Goal: Obtain resource: Download file/media

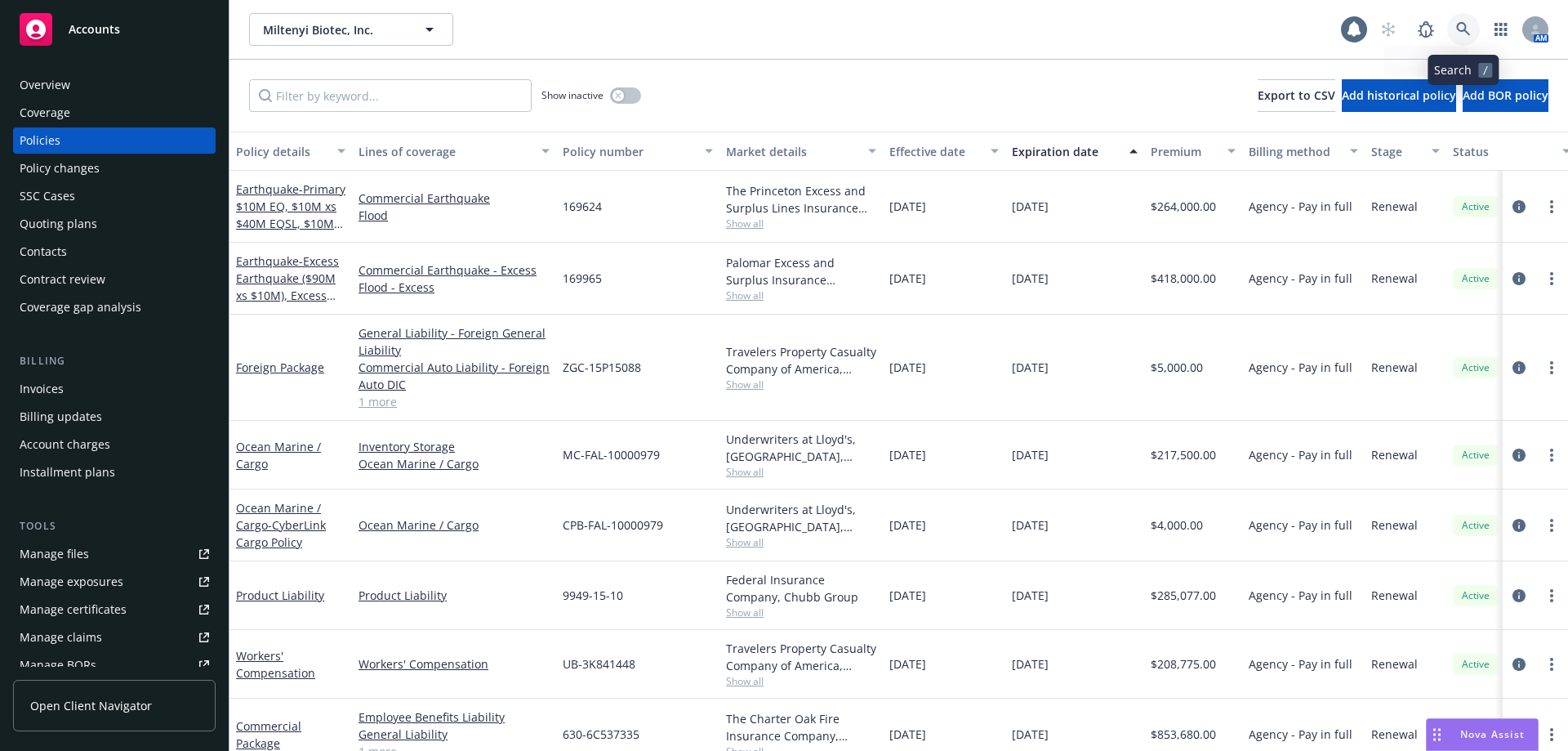
click at [1464, 23] on icon at bounding box center [1463, 29] width 14 height 14
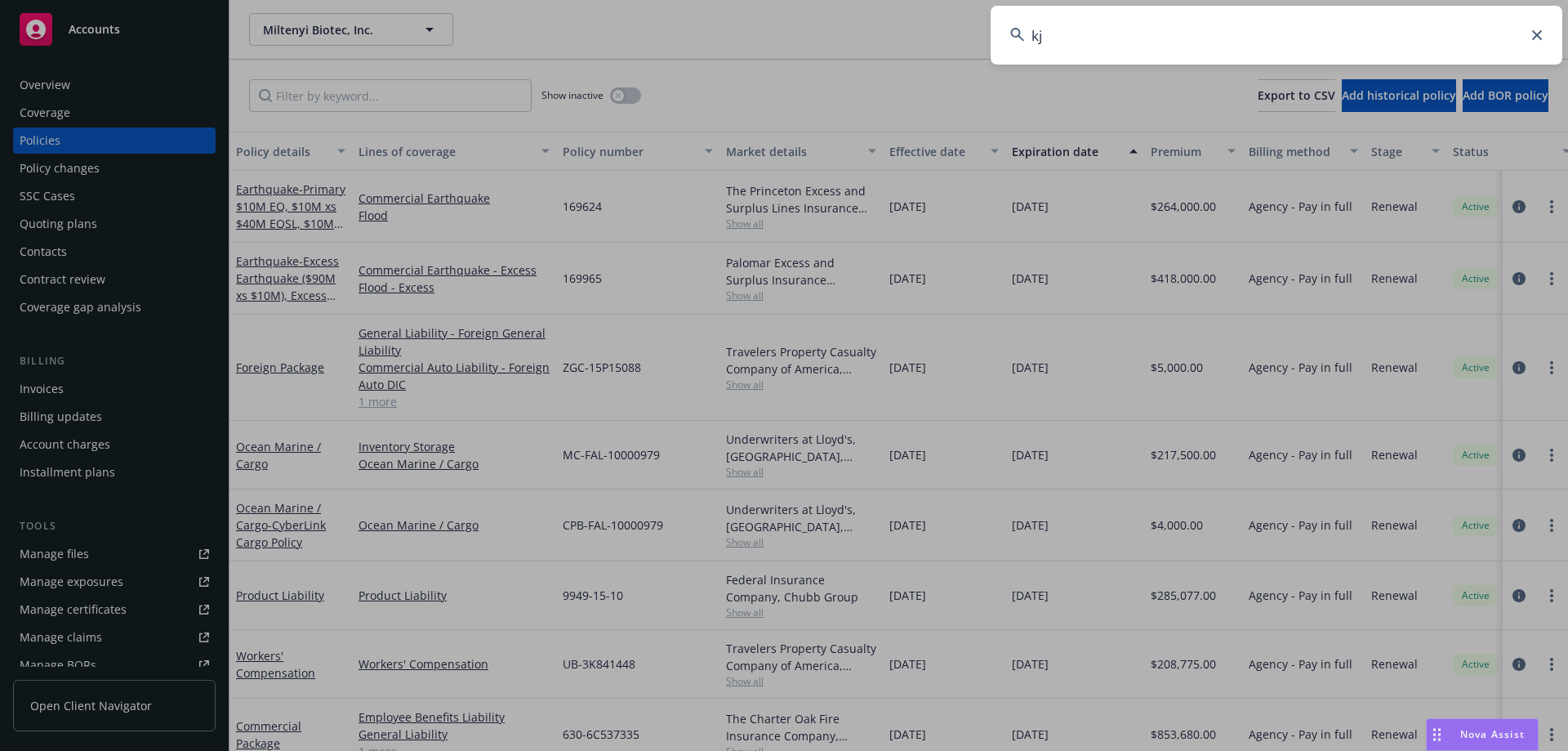
type input "k"
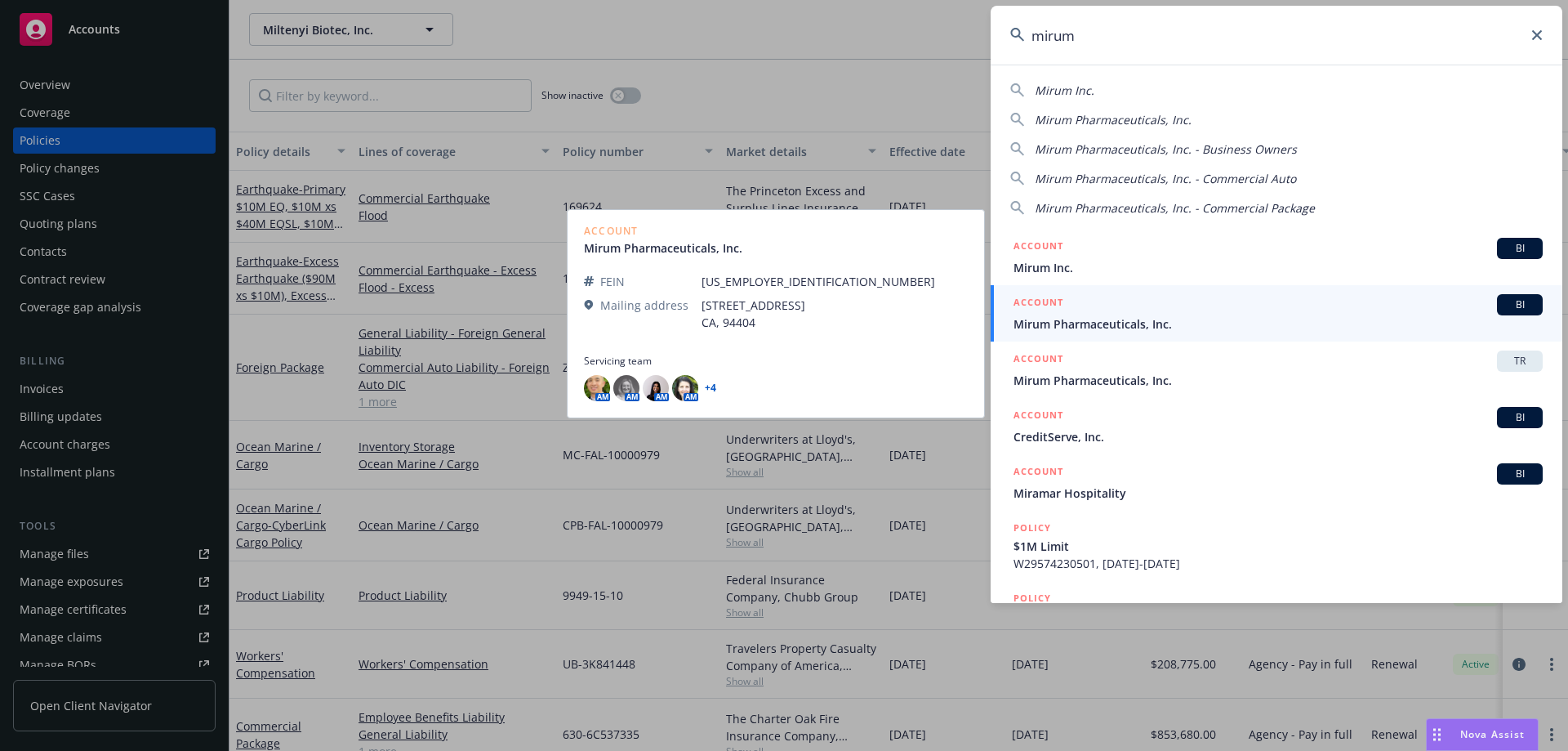
type input "mirum"
click at [1101, 316] on span "Mirum Pharmaceuticals, Inc." at bounding box center [1277, 324] width 529 height 17
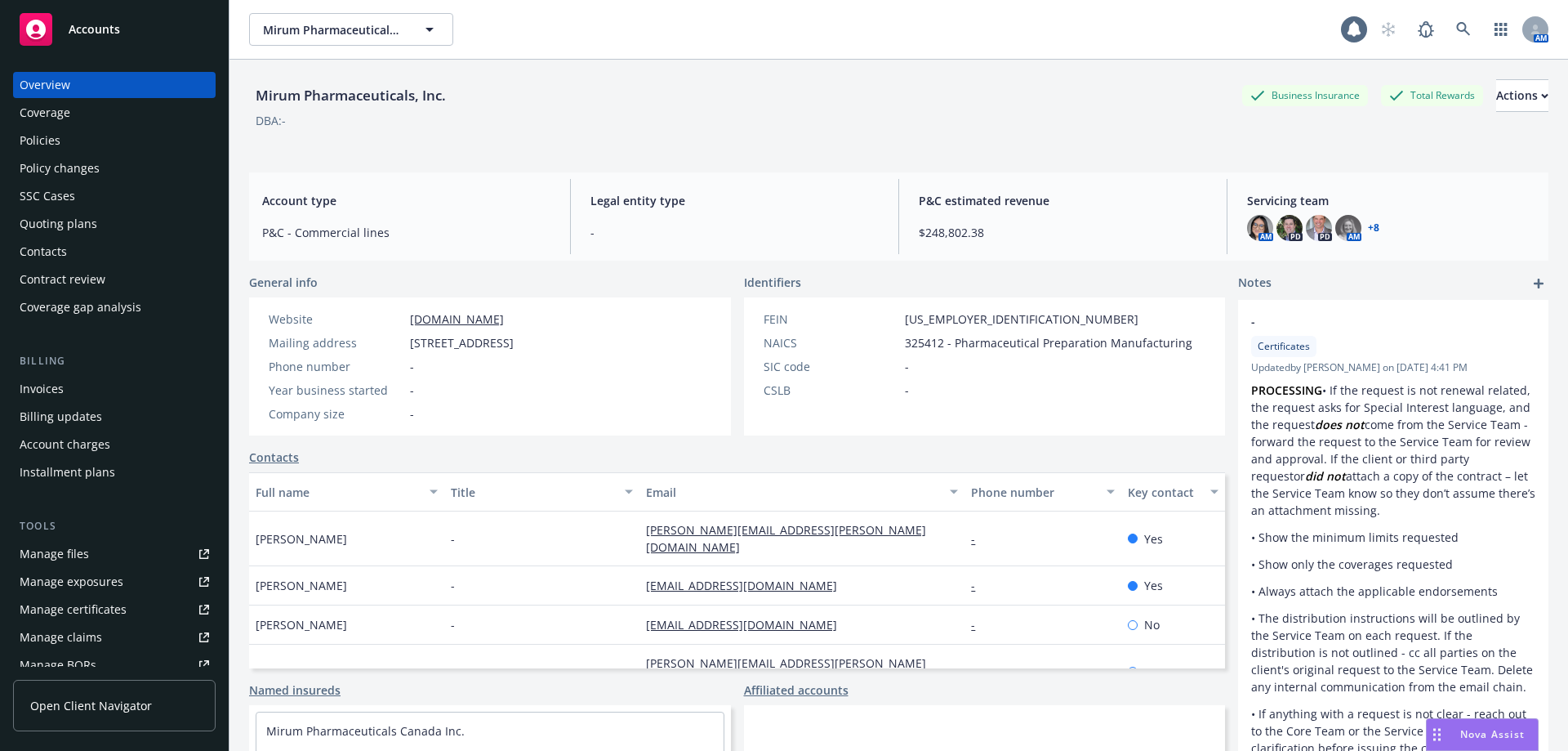
click at [99, 135] on div "Policies" at bounding box center [115, 140] width 190 height 27
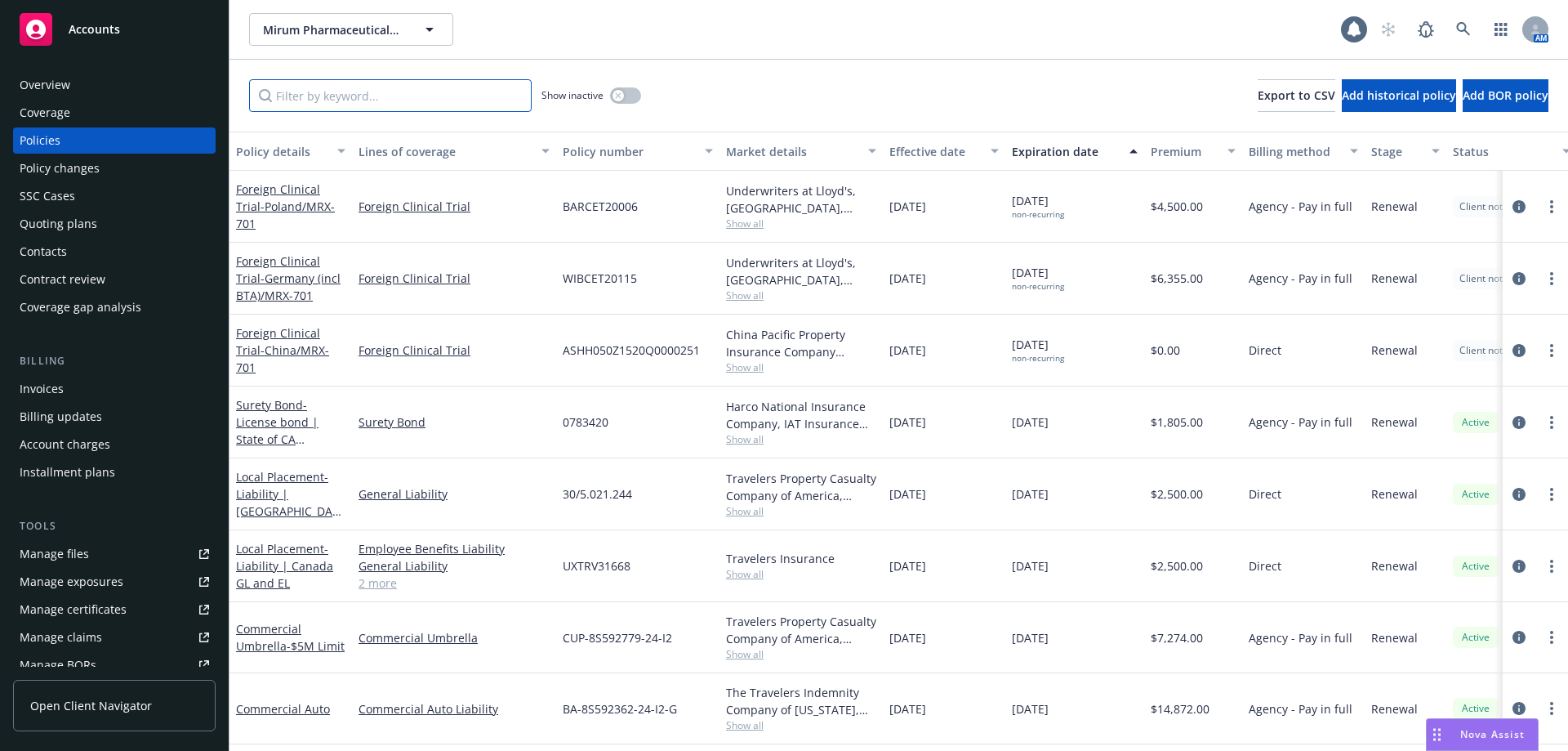
click at [332, 98] on input "Filter by keyword..." at bounding box center [390, 96] width 282 height 33
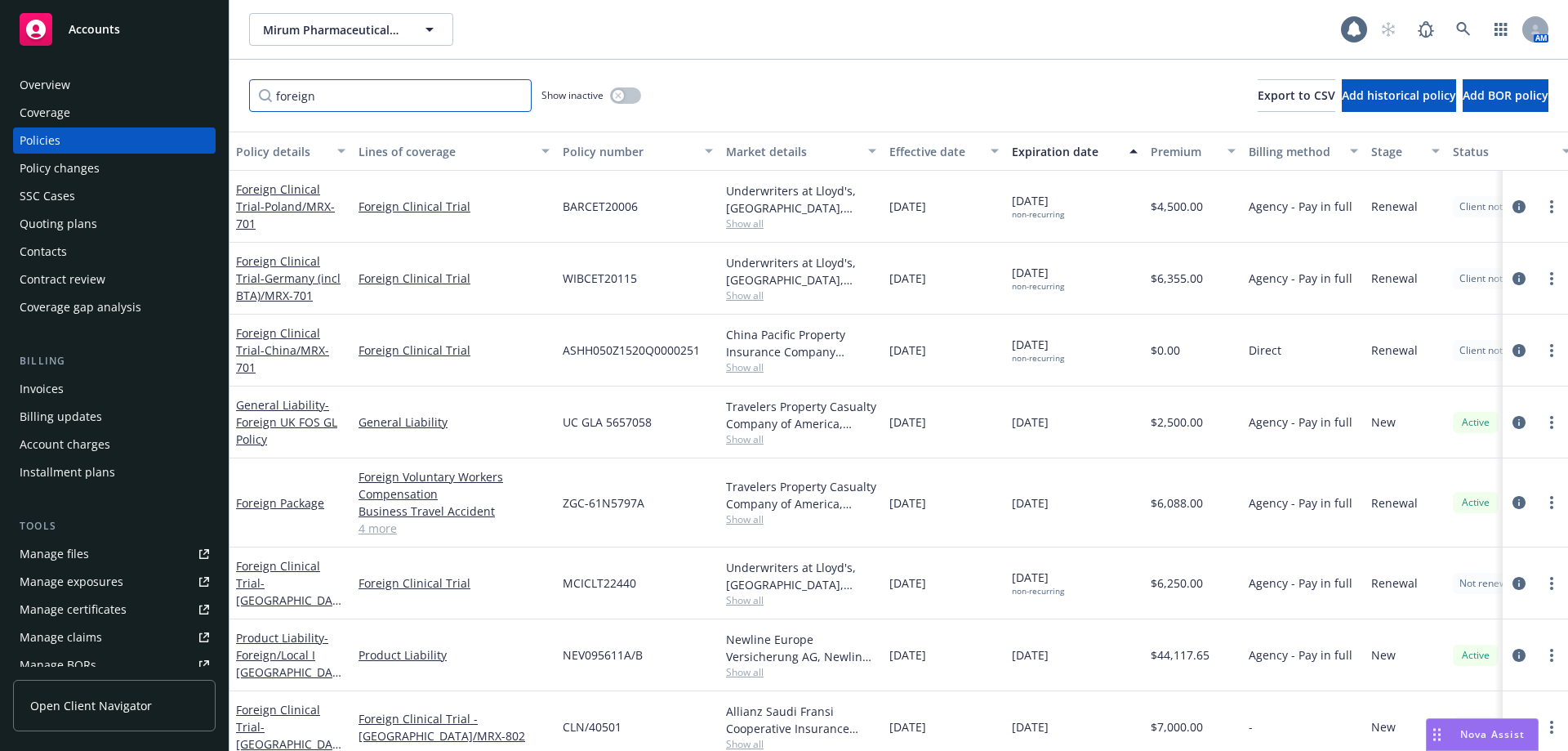
type input "foreign"
click at [1454, 22] on link at bounding box center [1464, 29] width 32 height 33
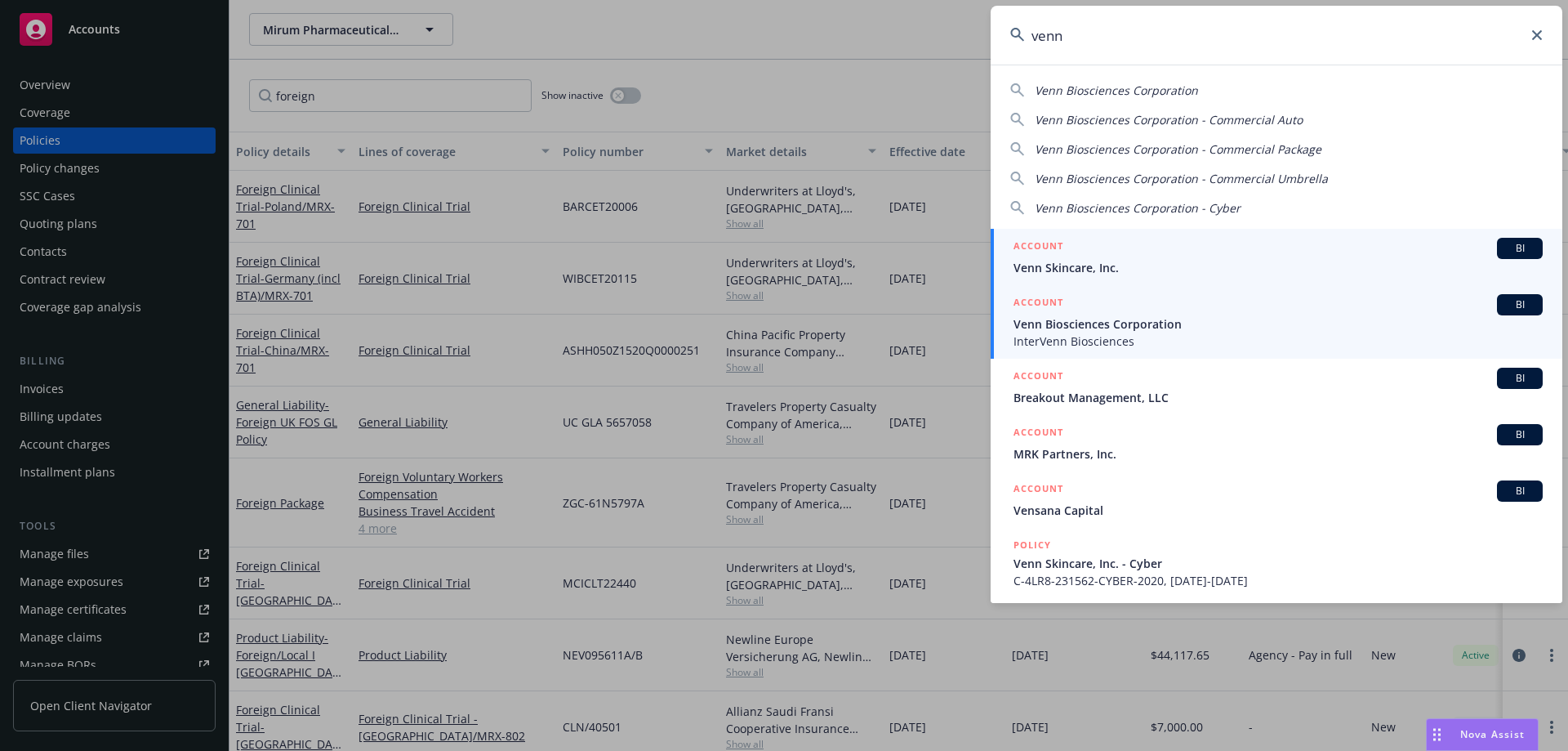
type input "venn"
click at [1253, 328] on span "Venn Biosciences Corporation" at bounding box center [1277, 324] width 529 height 17
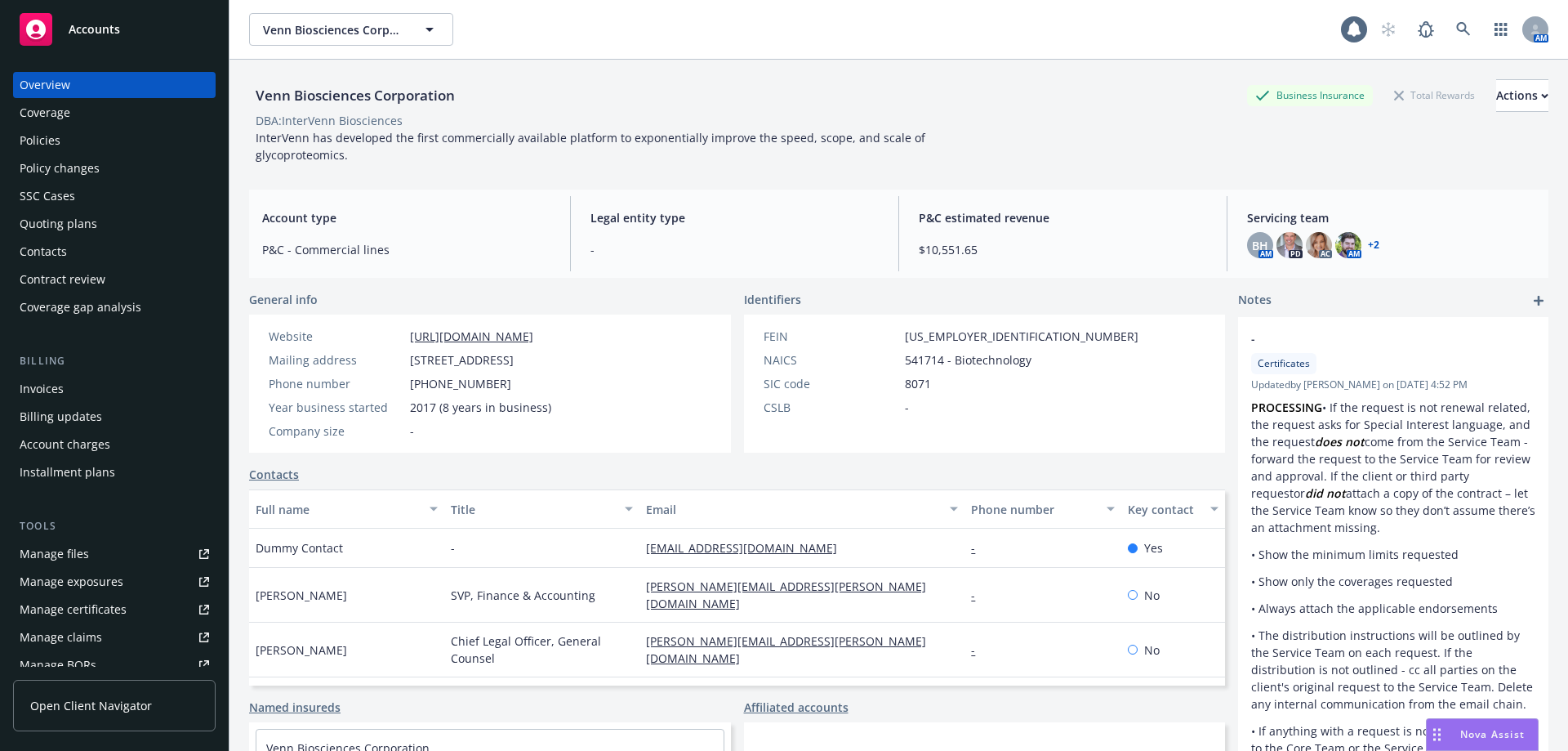
click at [125, 137] on div "Policies" at bounding box center [115, 140] width 190 height 27
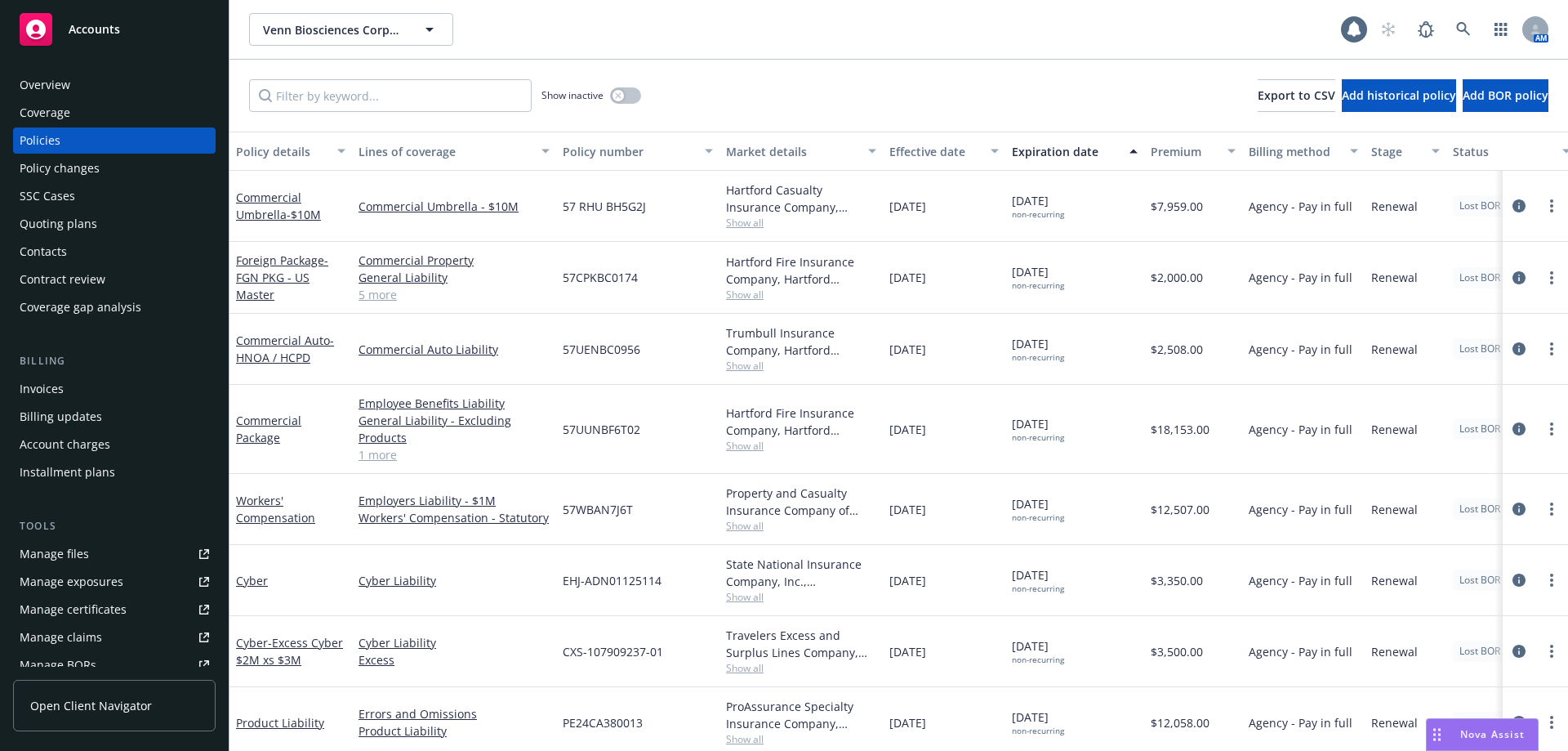
scroll to position [91, 0]
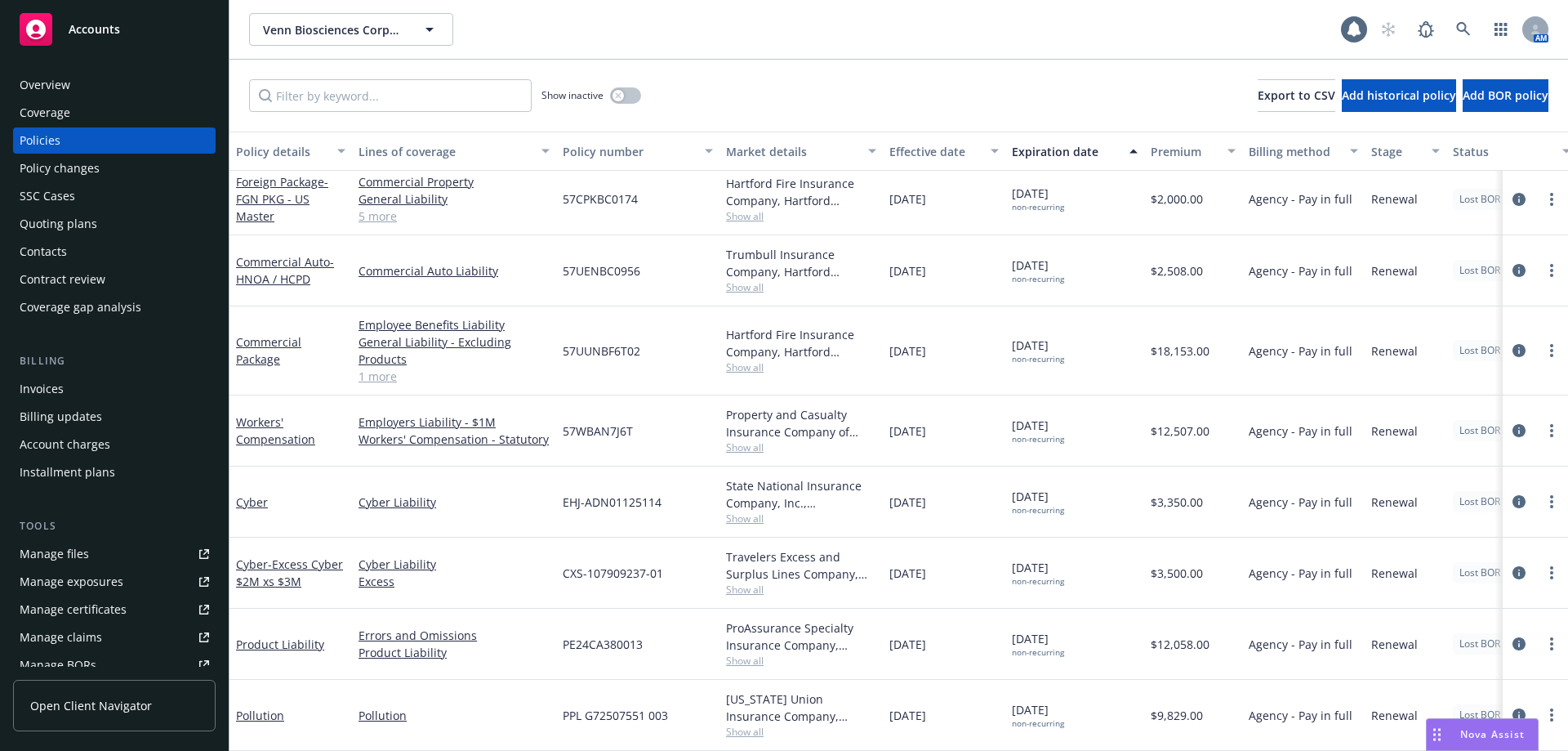
click at [65, 233] on div "Quoting plans" at bounding box center [58, 223] width 78 height 27
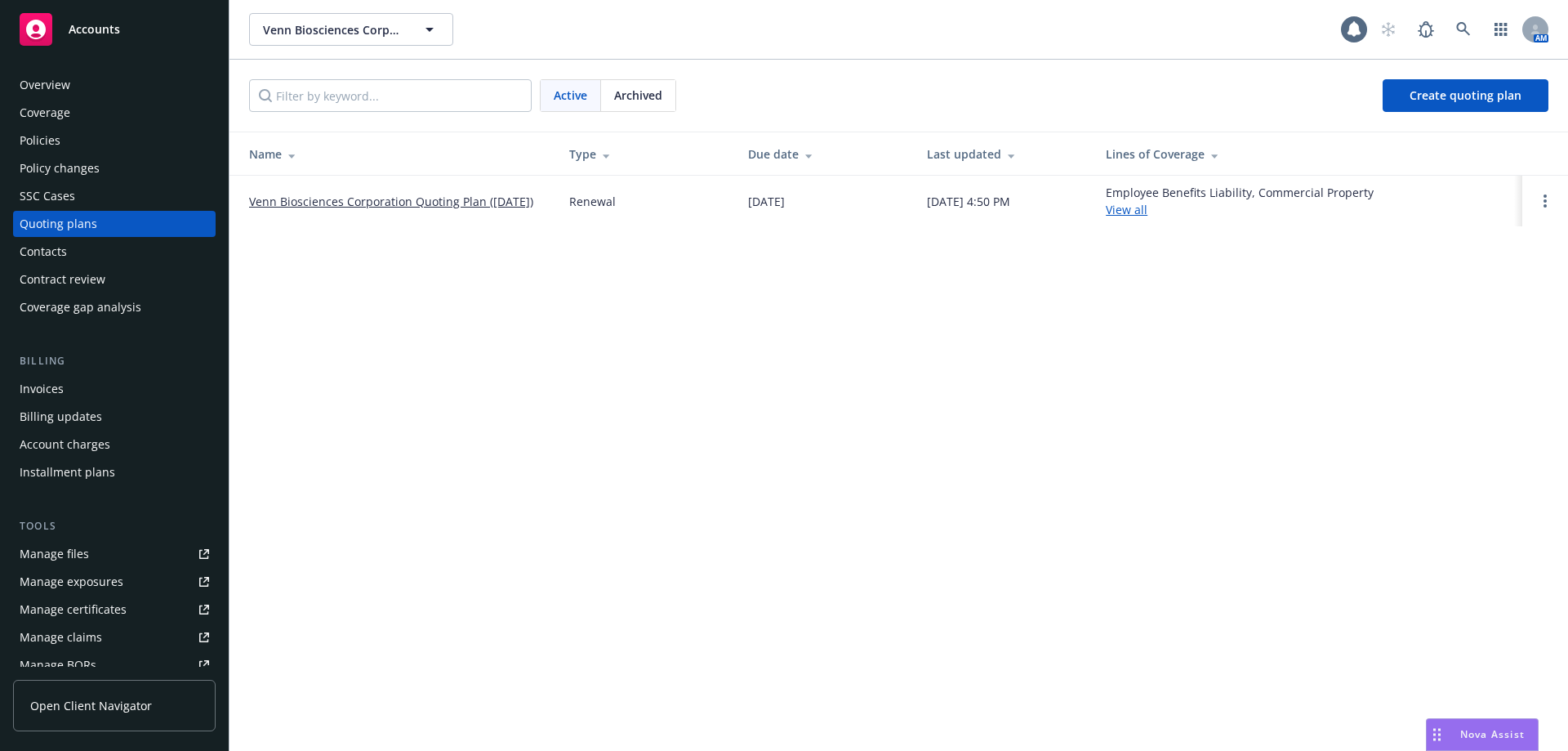
click at [657, 92] on span "Archived" at bounding box center [638, 95] width 48 height 17
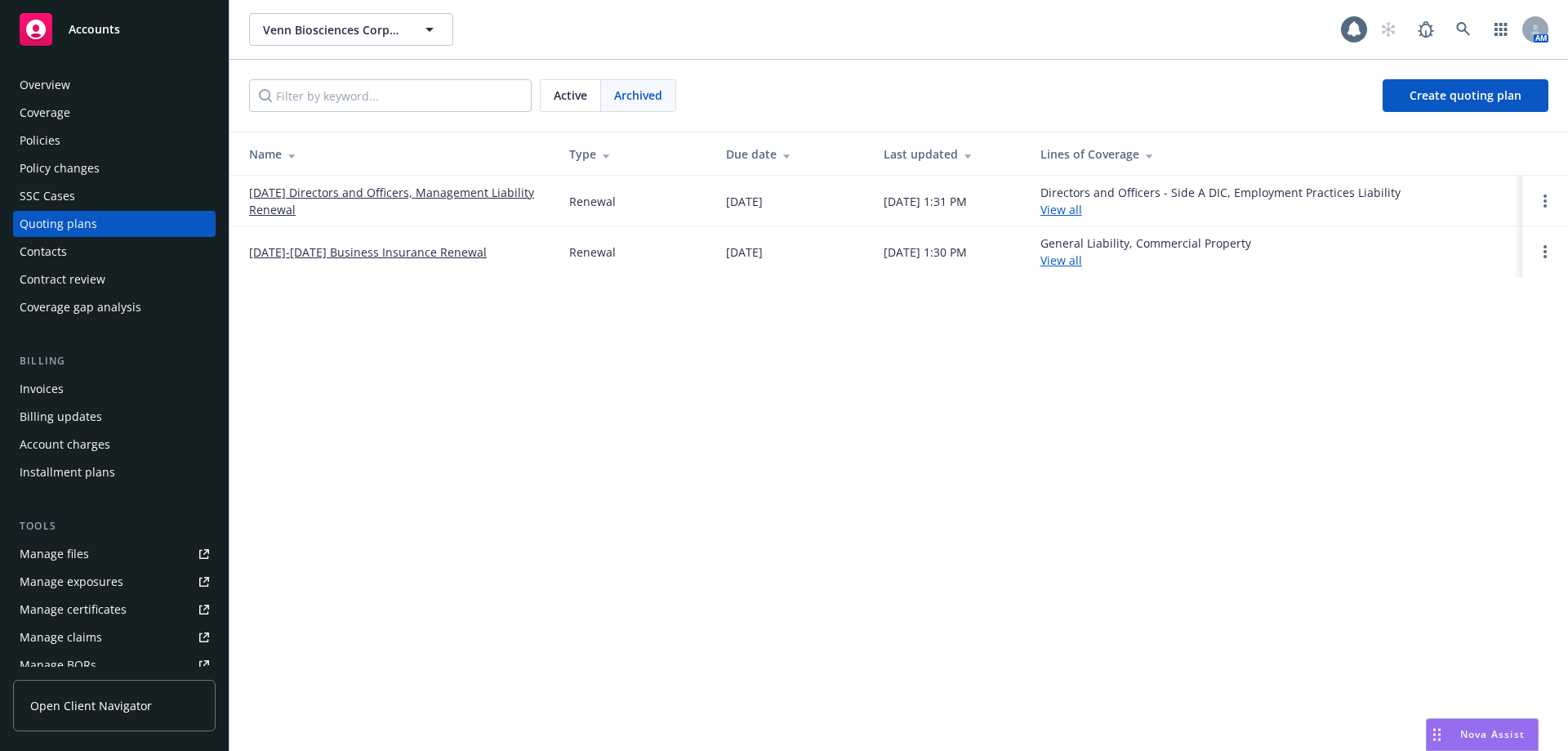
click at [486, 251] on link "[DATE]-[DATE] Business Insurance Renewal" at bounding box center [368, 252] width 238 height 17
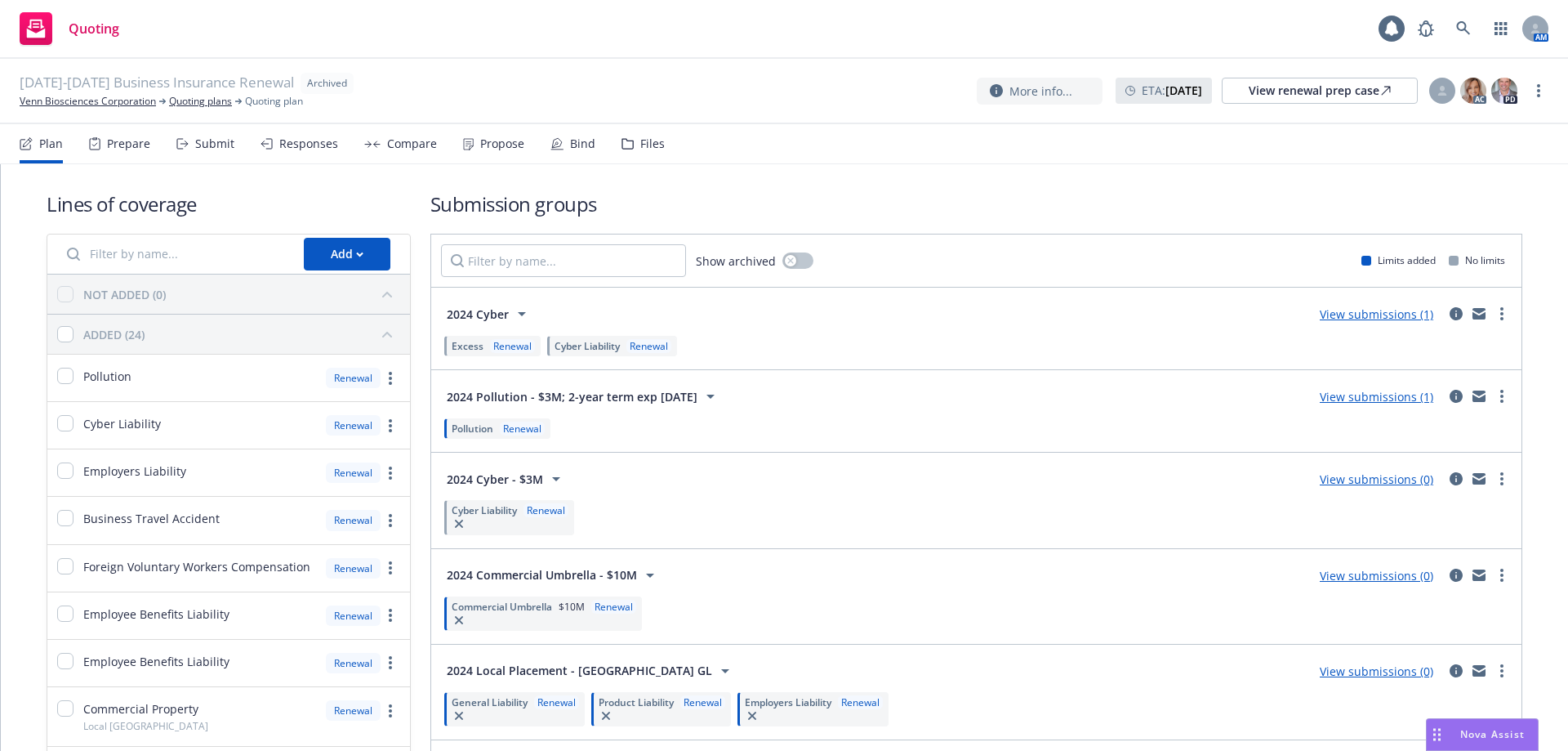
click at [640, 145] on div "Files" at bounding box center [652, 143] width 25 height 13
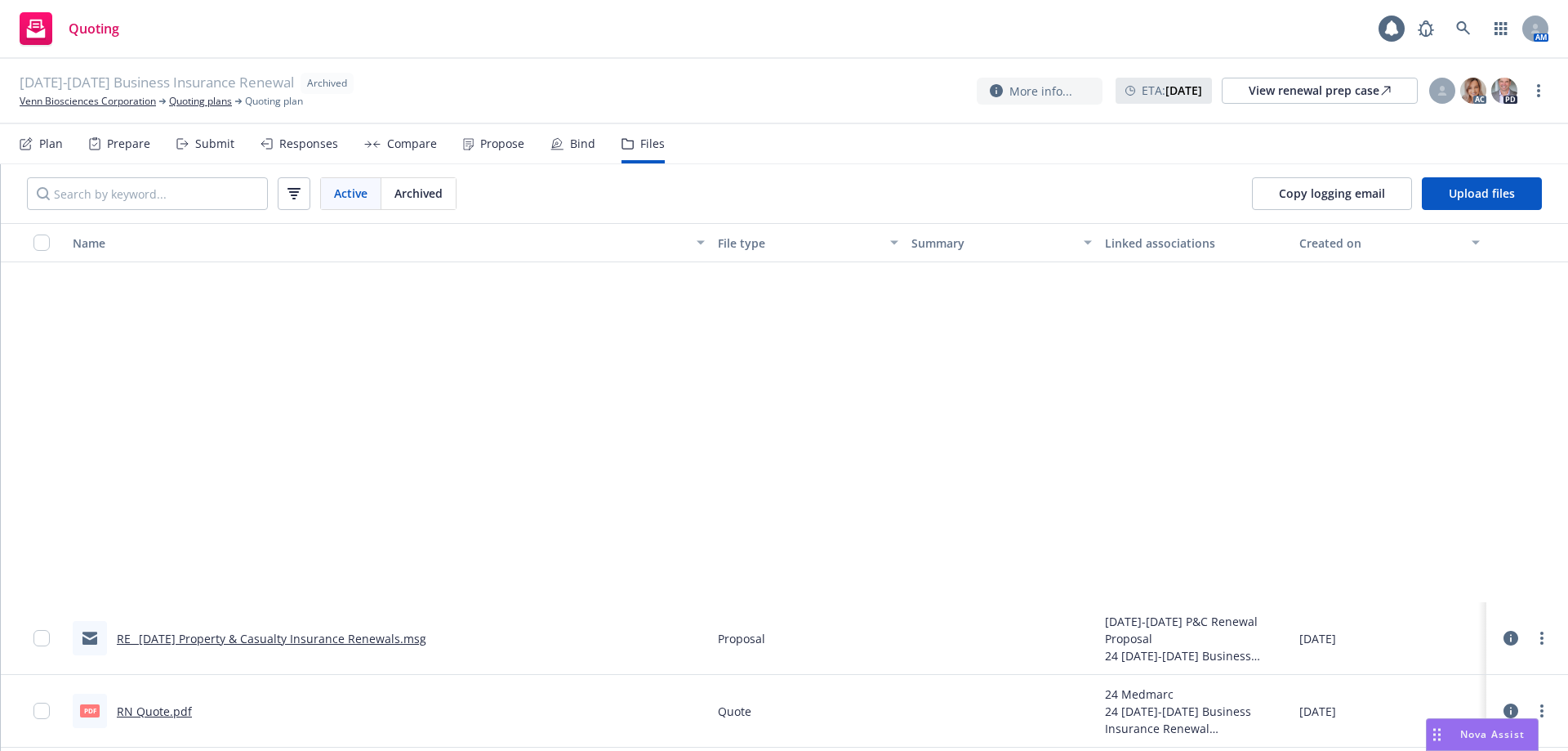
scroll to position [1848, 0]
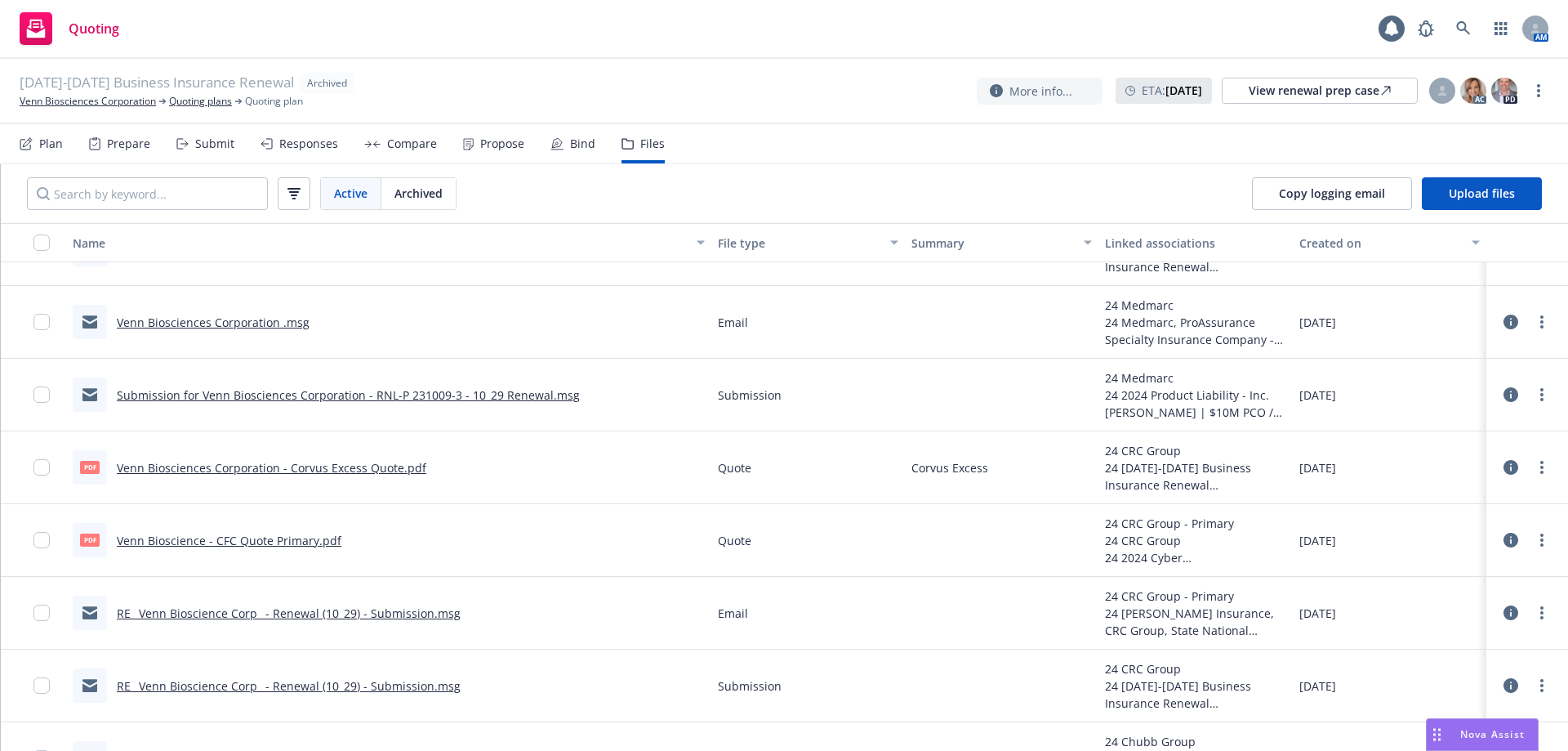
click at [346, 400] on link "Submission for Venn Biosciences Corporation - RNL-P 231009-3 - 10_29 Renewal.msg" at bounding box center [349, 395] width 463 height 15
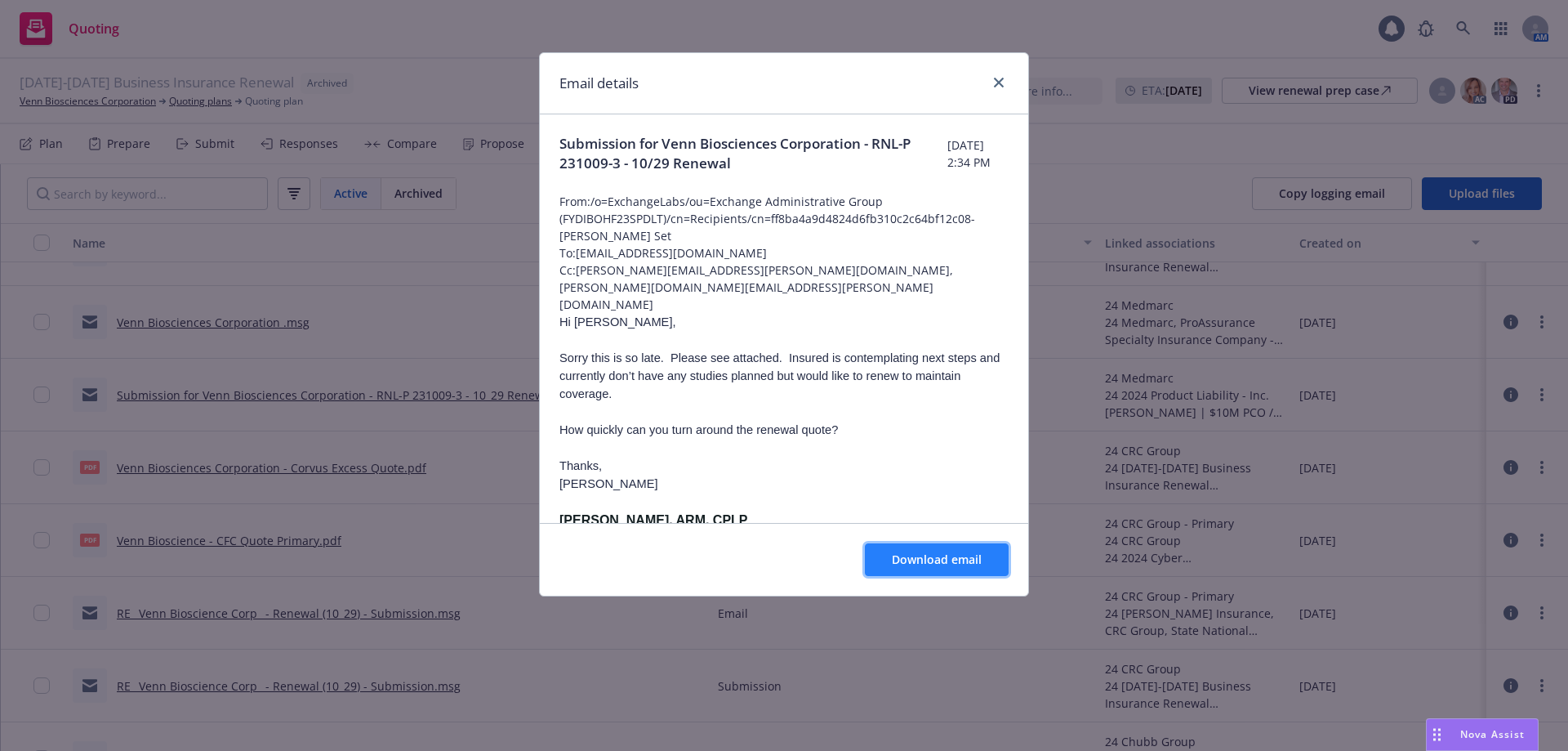
click at [945, 553] on span "Download email" at bounding box center [936, 559] width 90 height 15
click at [1007, 82] on link "close" at bounding box center [999, 82] width 20 height 20
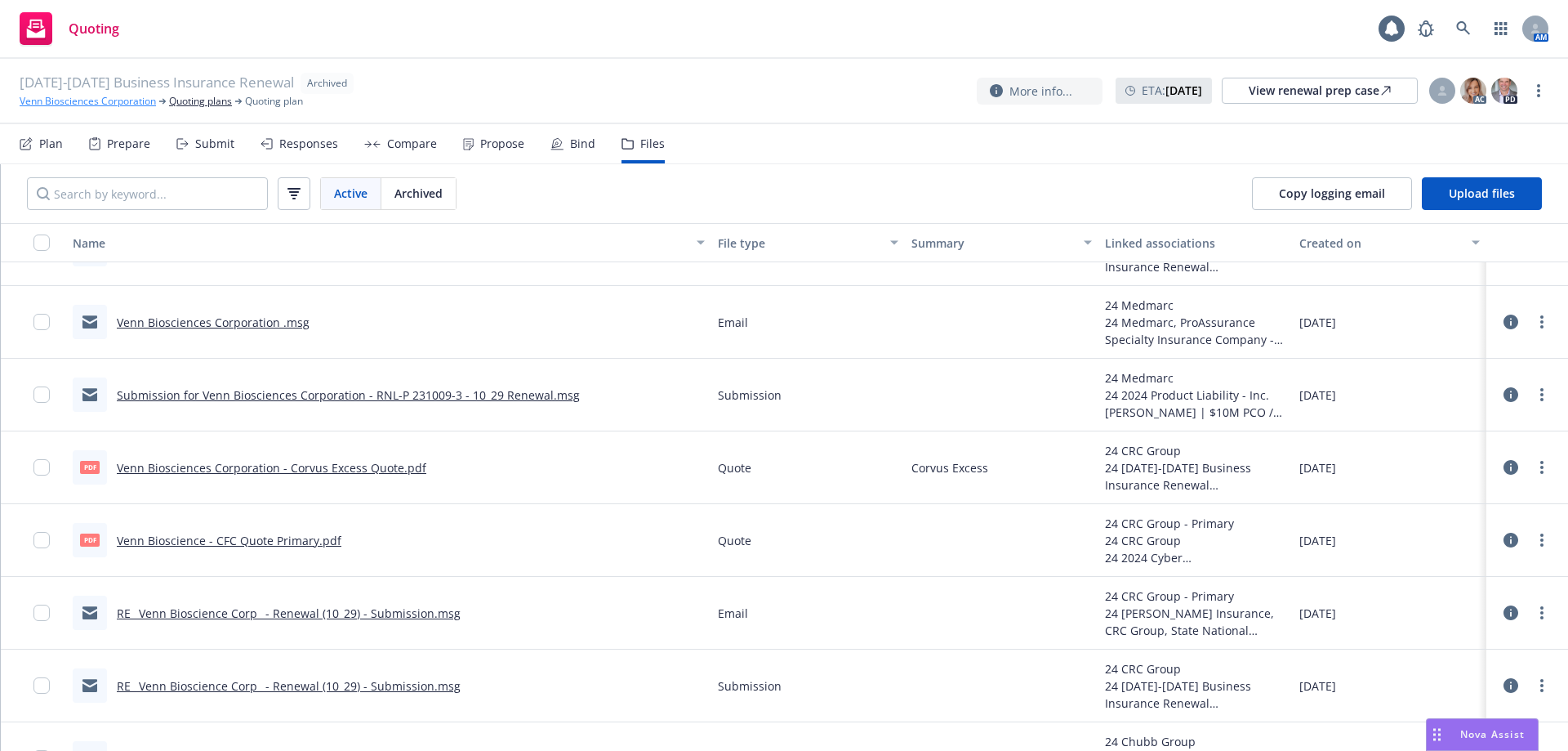
click at [113, 103] on link "Venn Biosciences Corporation" at bounding box center [88, 101] width 137 height 15
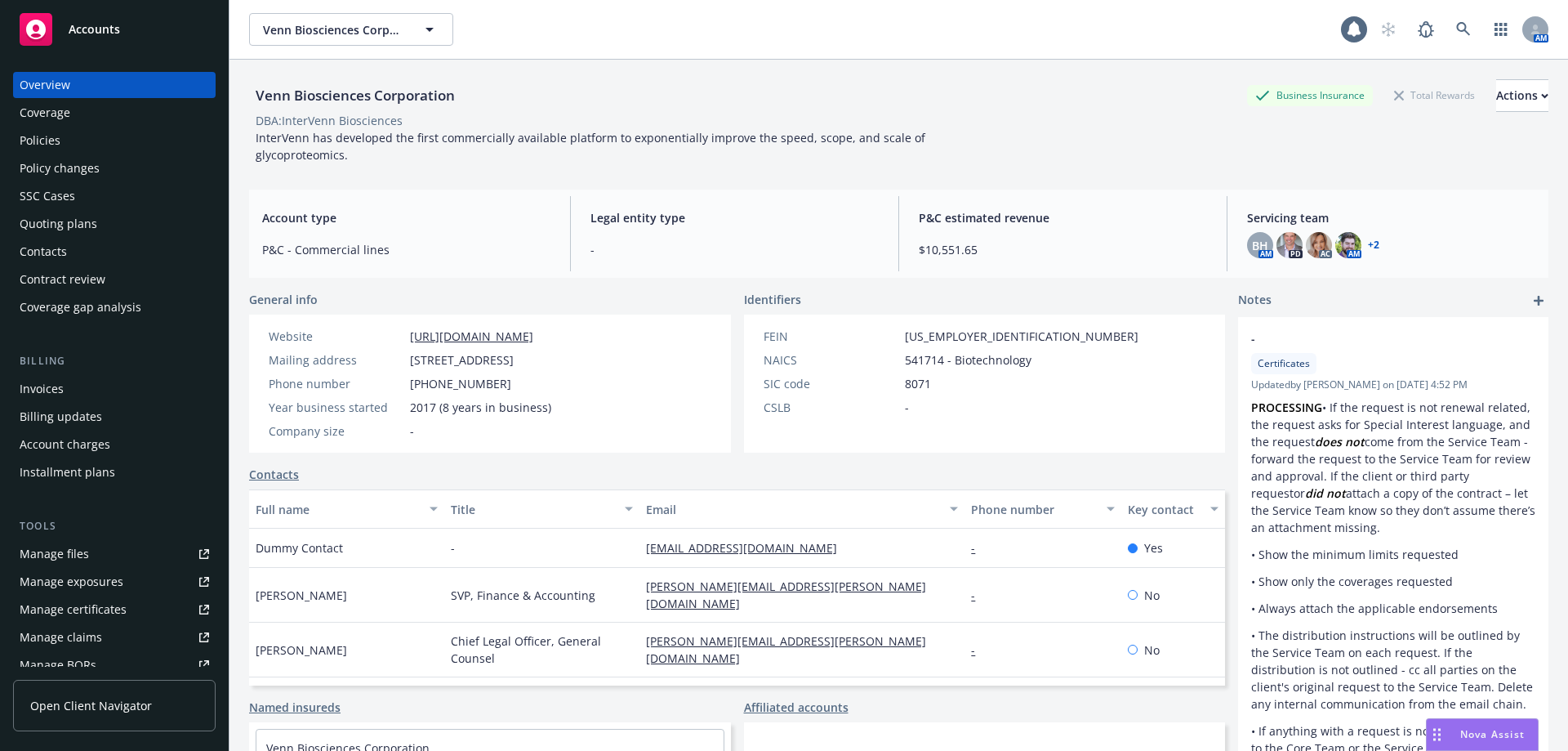
click at [84, 143] on div "Policies" at bounding box center [115, 140] width 190 height 27
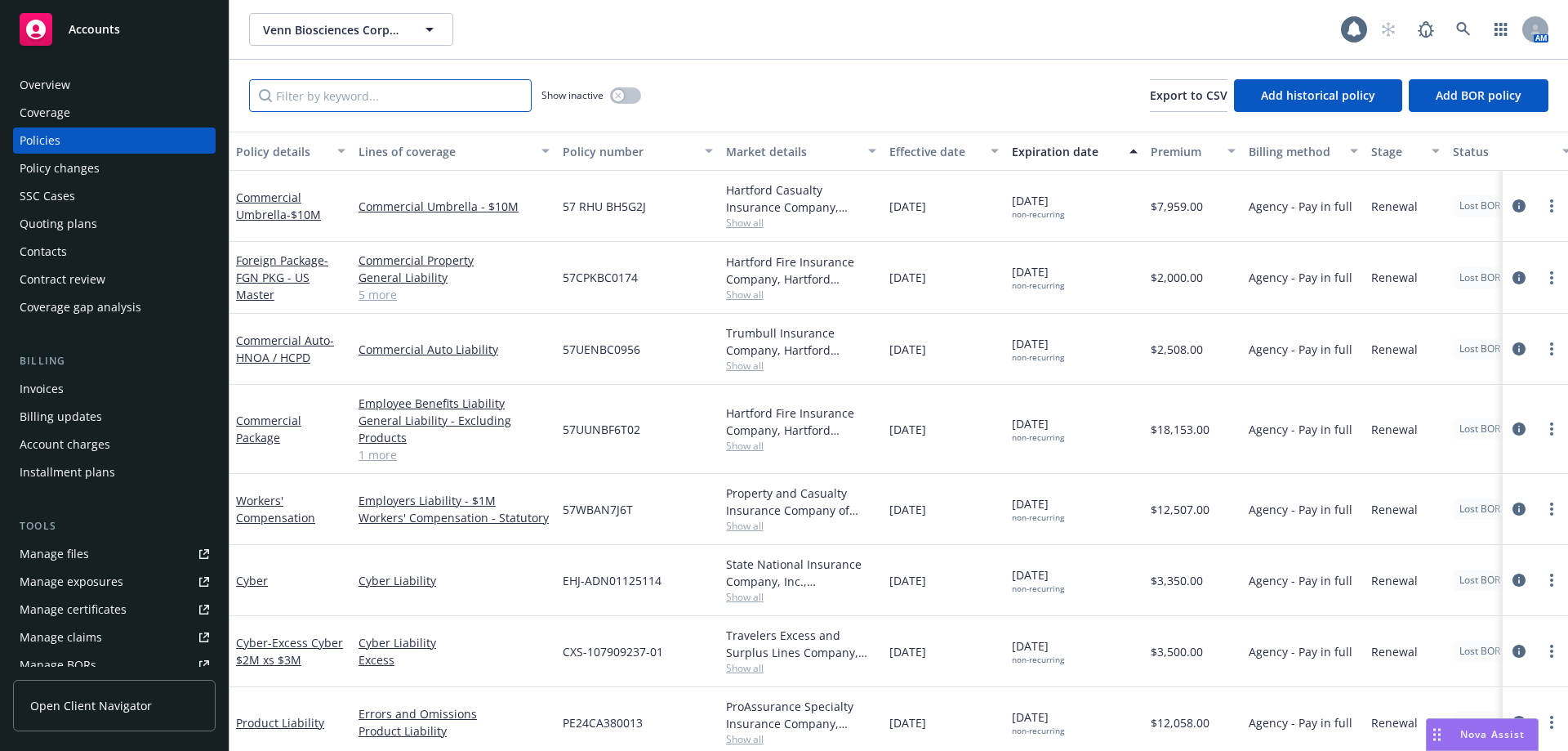
click at [376, 100] on input "Filter by keyword..." at bounding box center [390, 96] width 282 height 33
type input "pollut"
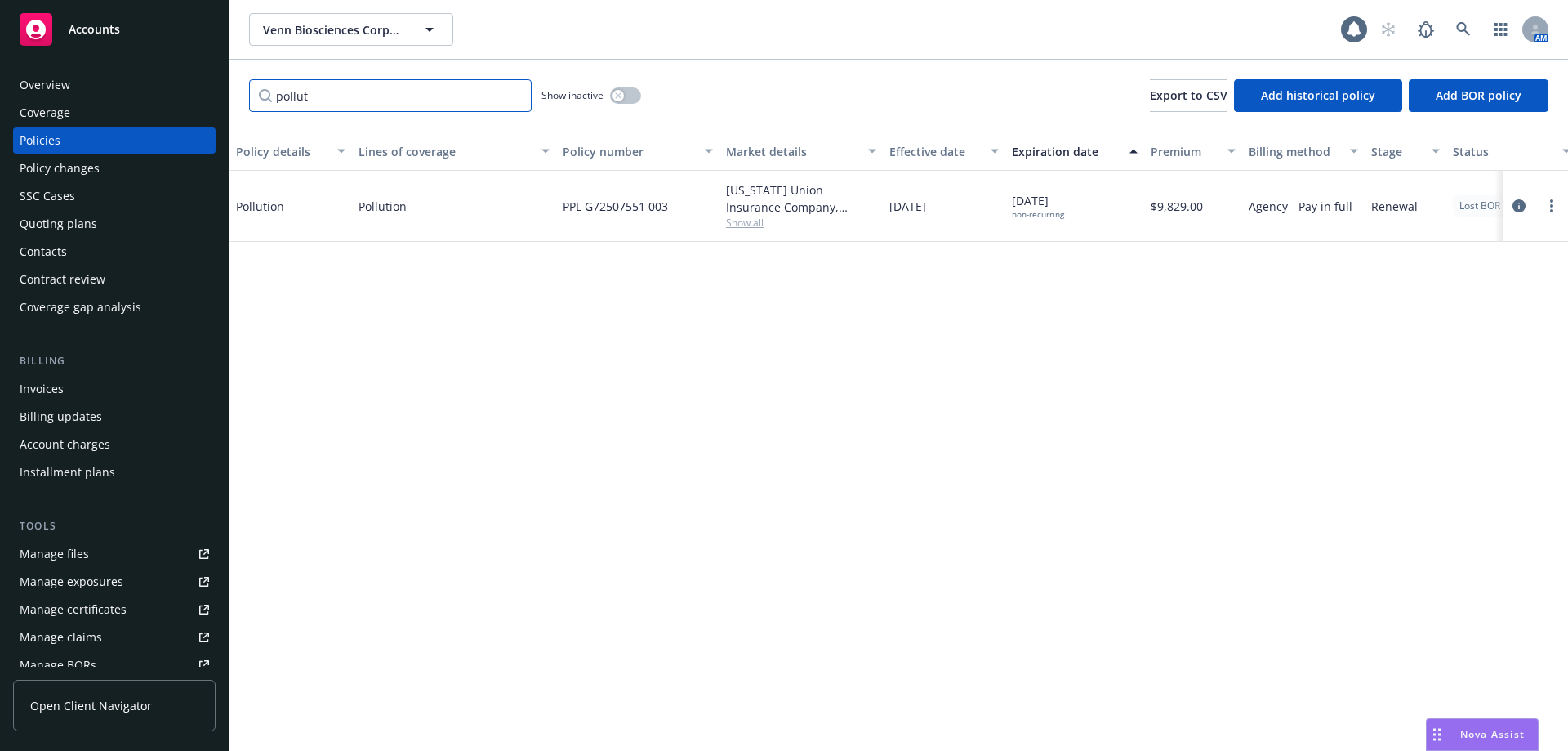
click at [514, 101] on input "pollut" at bounding box center [390, 96] width 282 height 33
click at [511, 97] on input "pollut" at bounding box center [390, 96] width 282 height 33
